Goal: Task Accomplishment & Management: Use online tool/utility

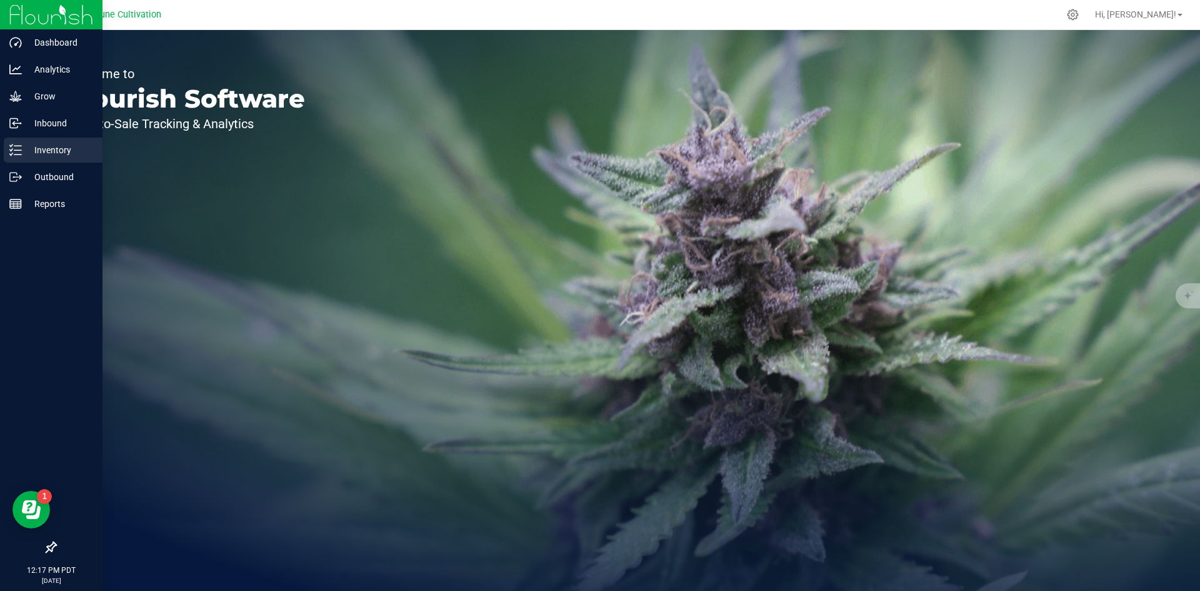
click at [20, 156] on div "Inventory" at bounding box center [53, 150] width 99 height 25
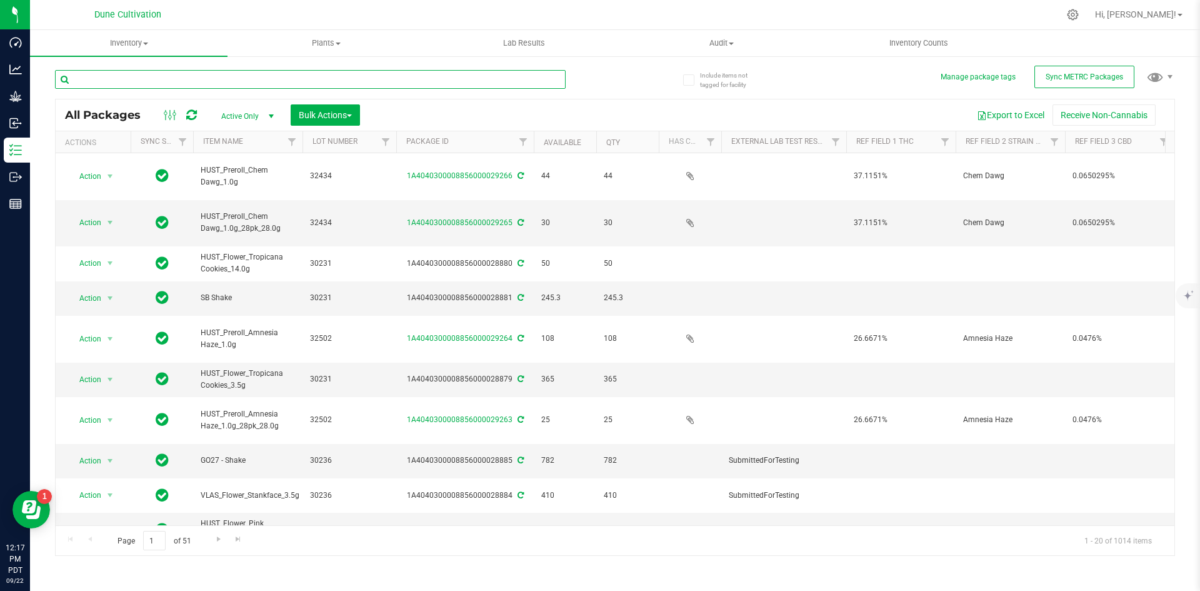
click at [197, 81] on input "text" at bounding box center [310, 79] width 511 height 19
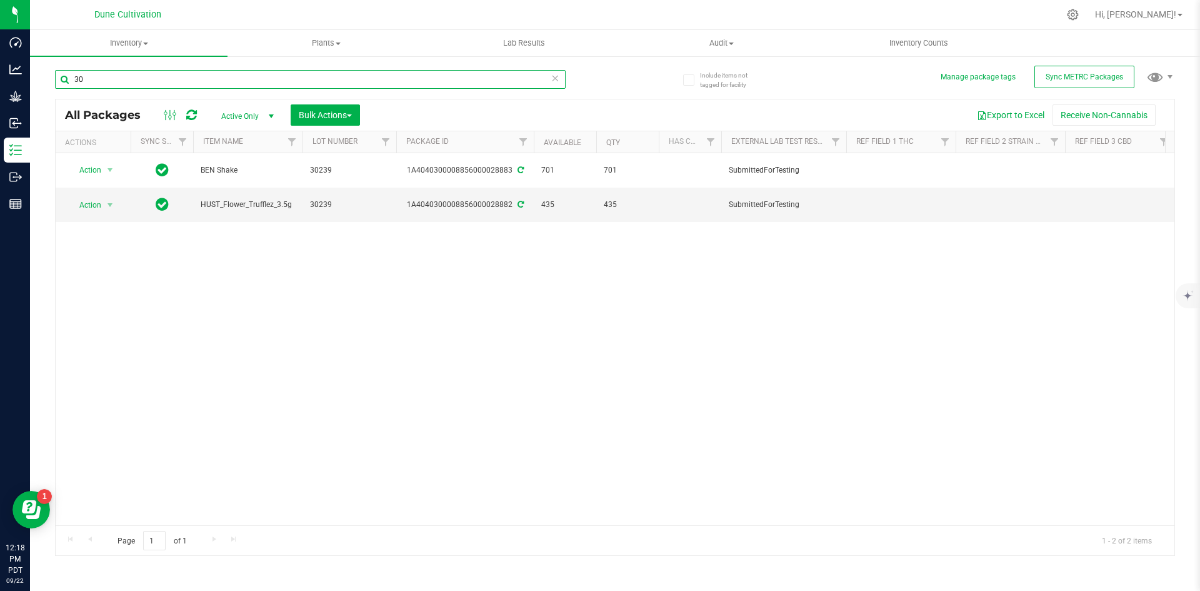
type input "3"
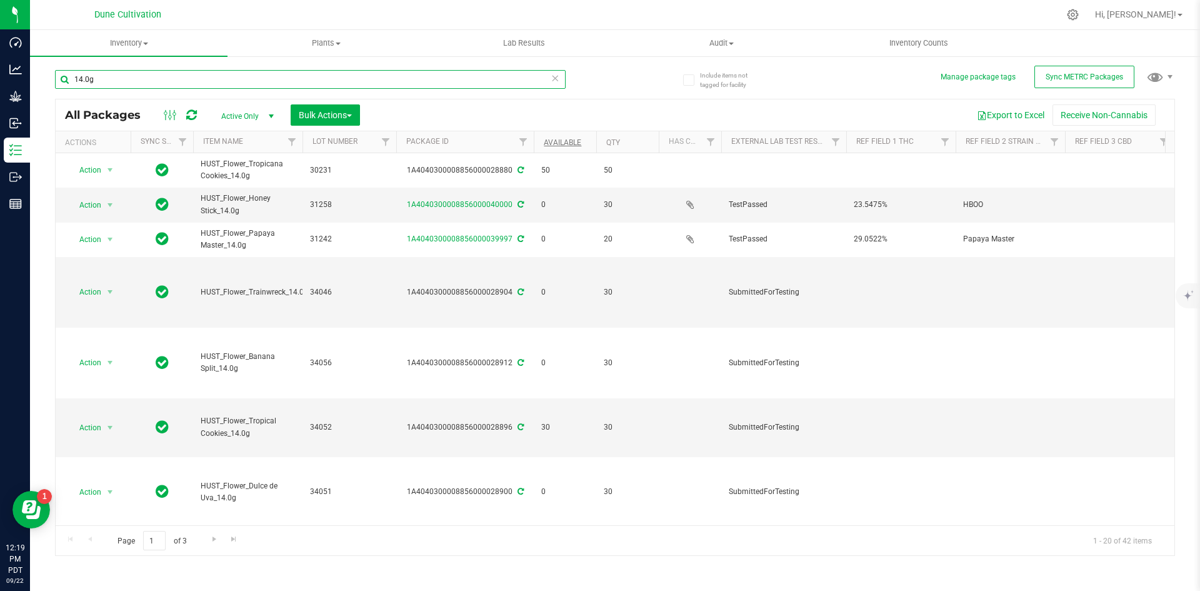
type input "14.0g"
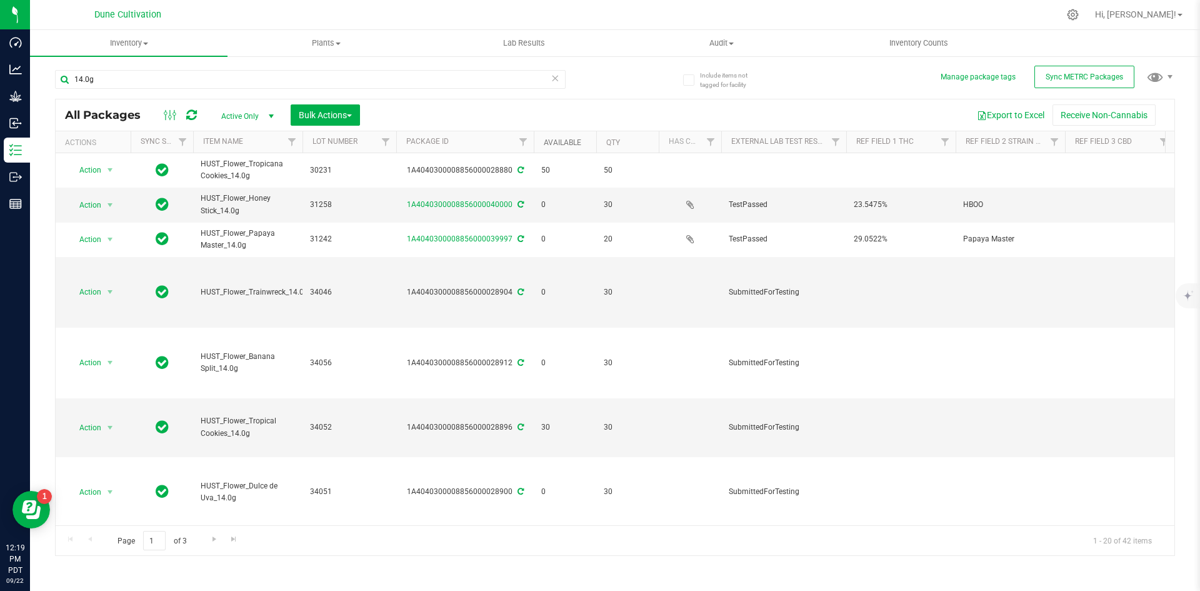
click at [574, 138] on link "Available" at bounding box center [563, 142] width 38 height 9
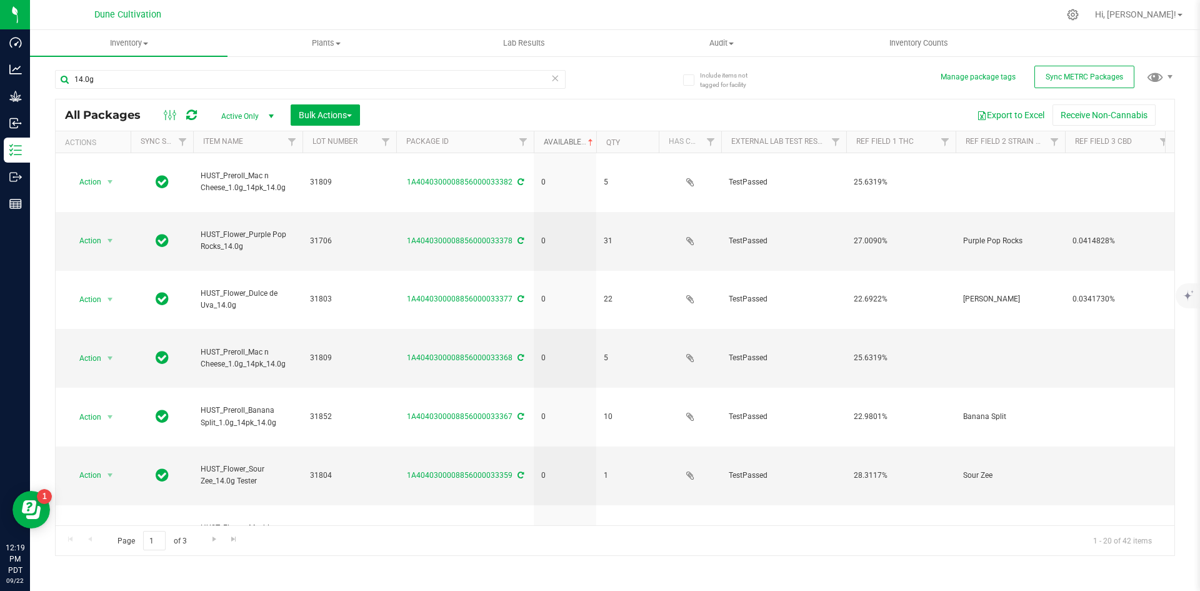
click at [574, 138] on link "Available" at bounding box center [570, 142] width 52 height 9
